Goal: Task Accomplishment & Management: Manage account settings

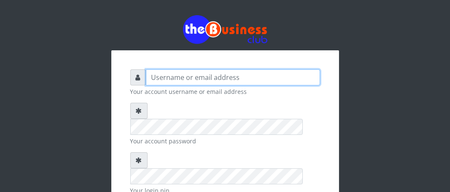
type input "Boboyen"
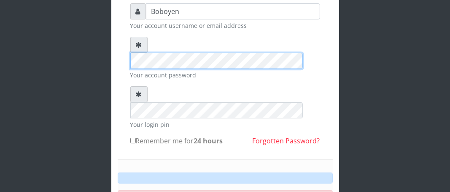
scroll to position [84, 0]
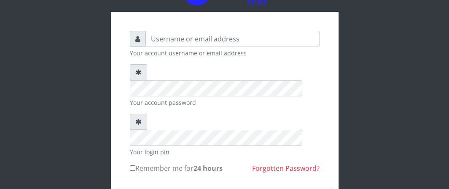
scroll to position [34, 0]
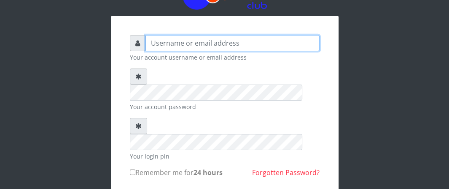
type input "Boboyen"
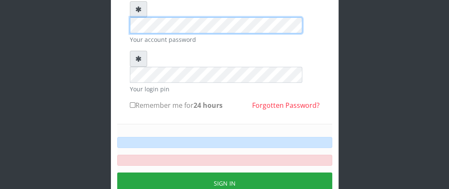
scroll to position [118, 0]
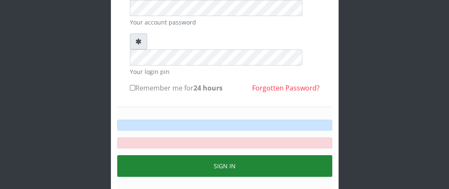
click at [177, 155] on button "Sign in" at bounding box center [224, 166] width 215 height 22
click at [178, 155] on button "Sign in" at bounding box center [224, 166] width 215 height 22
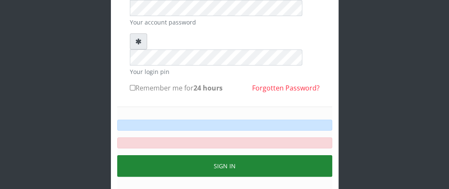
click at [178, 155] on button "Sign in" at bounding box center [224, 166] width 215 height 22
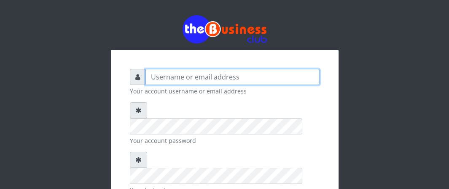
type input "Boboyen"
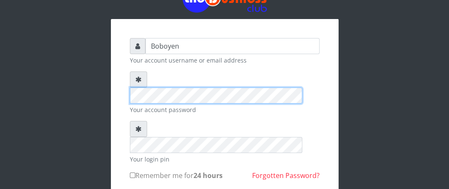
scroll to position [84, 0]
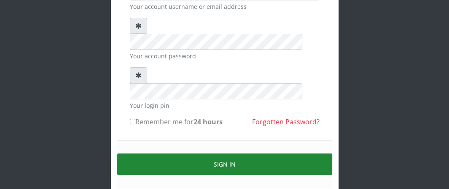
click at [157, 153] on button "Sign in" at bounding box center [224, 164] width 215 height 22
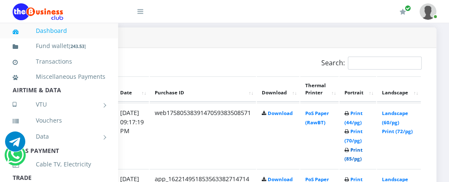
scroll to position [379, 178]
